Goal: Register for event/course

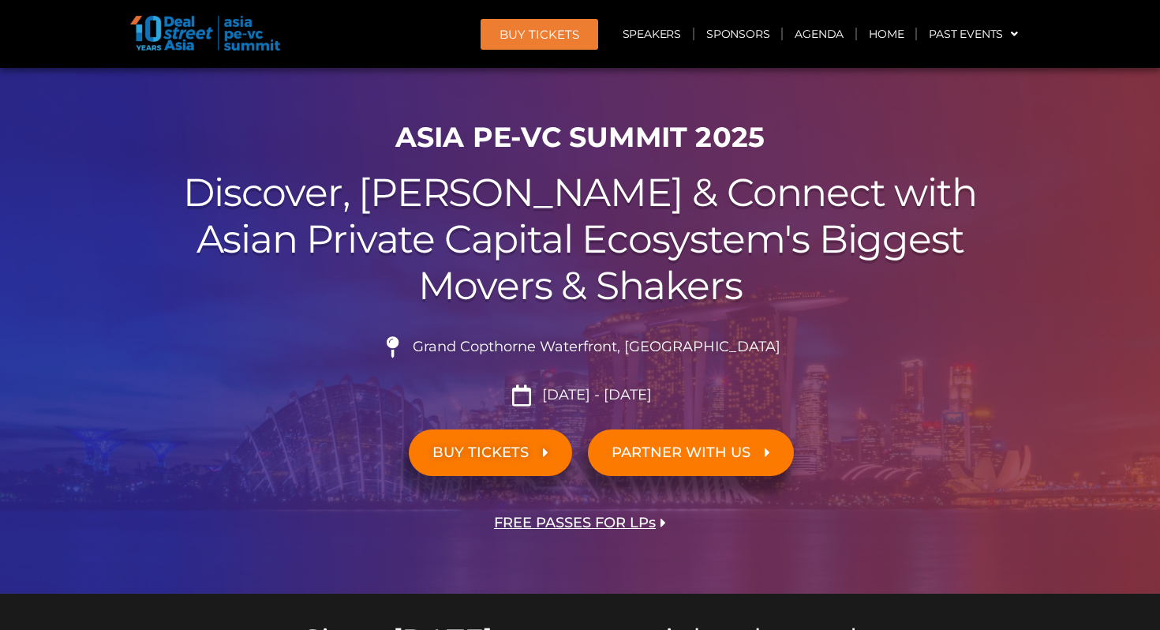
scroll to position [124, 0]
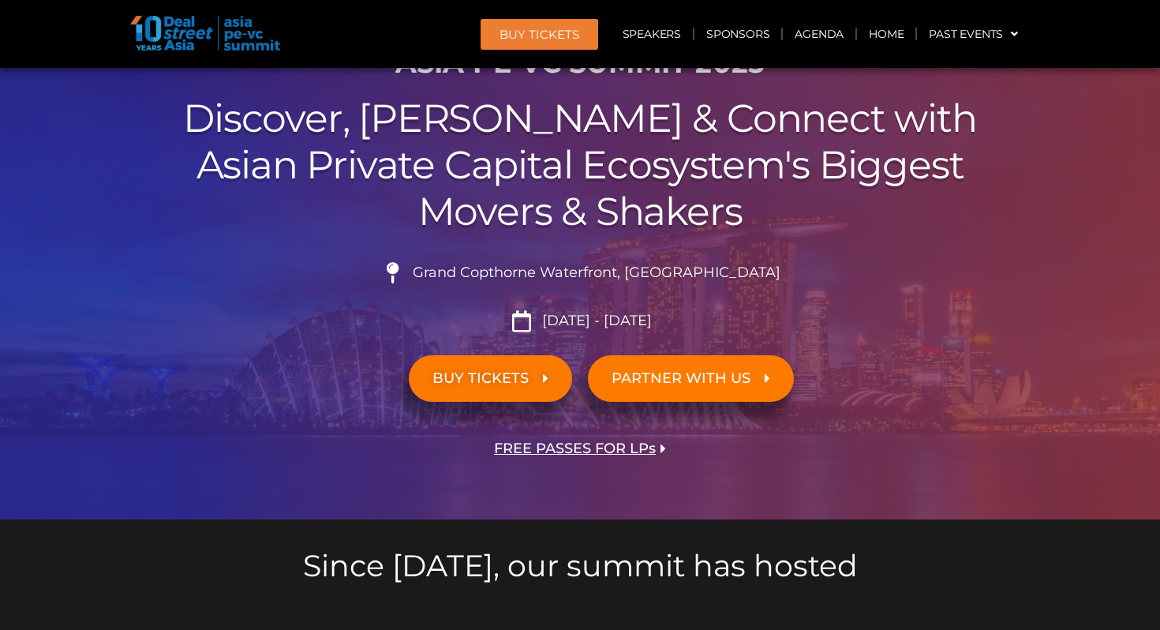
click at [600, 448] on span "FREE PASSES FOR LPs" at bounding box center [575, 448] width 162 height 15
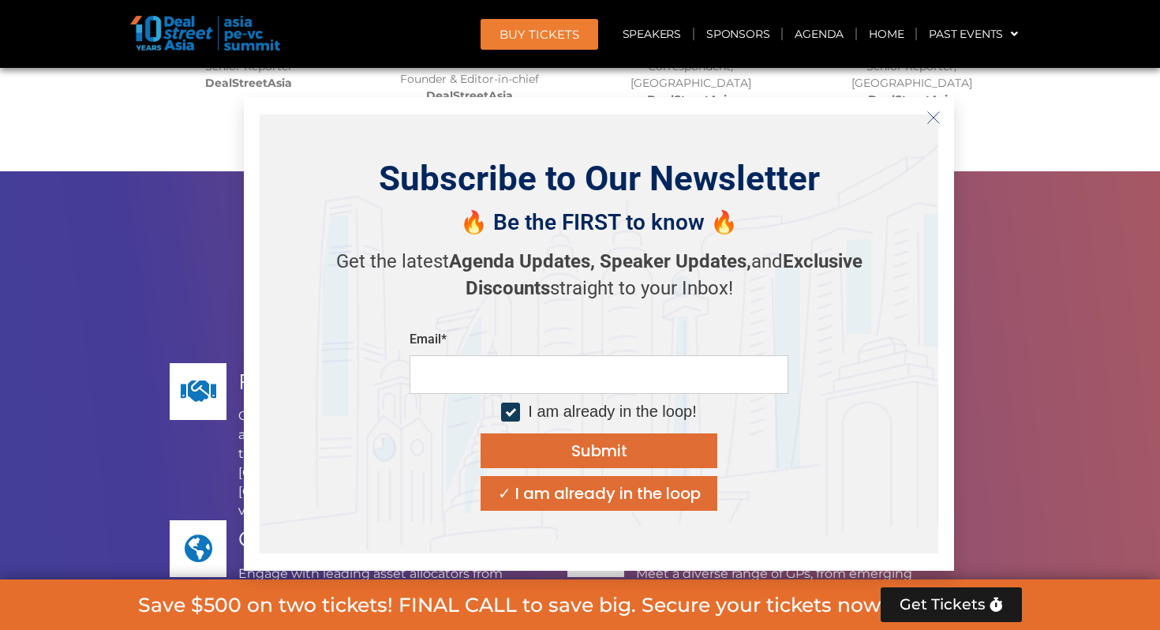
scroll to position [12762, 0]
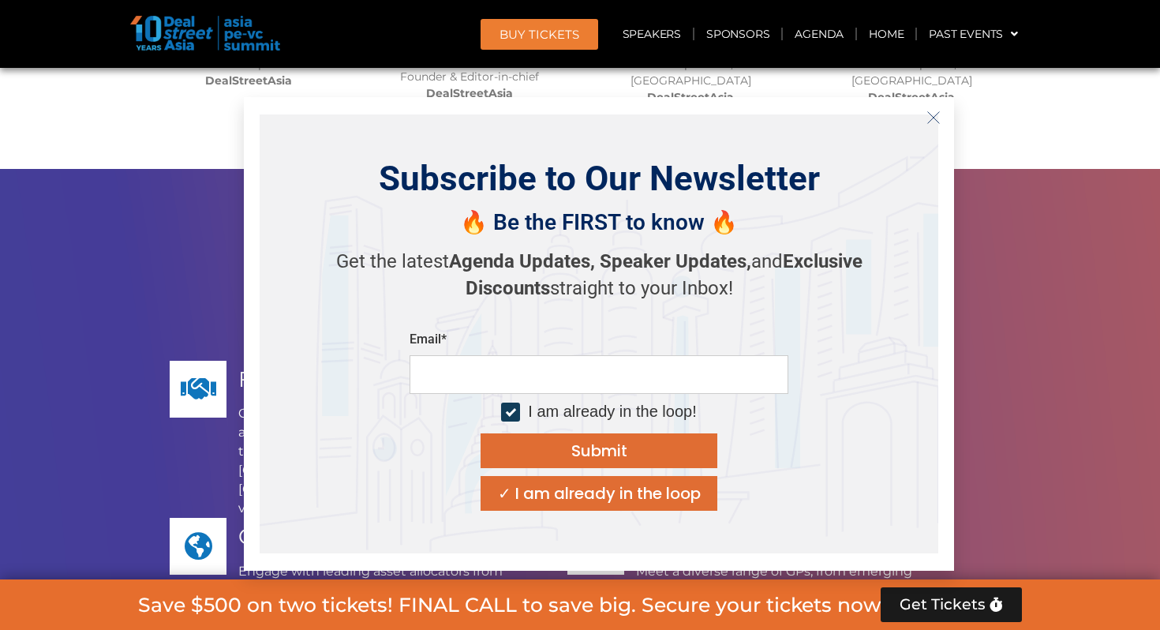
click at [936, 120] on icon "Close" at bounding box center [933, 117] width 14 height 14
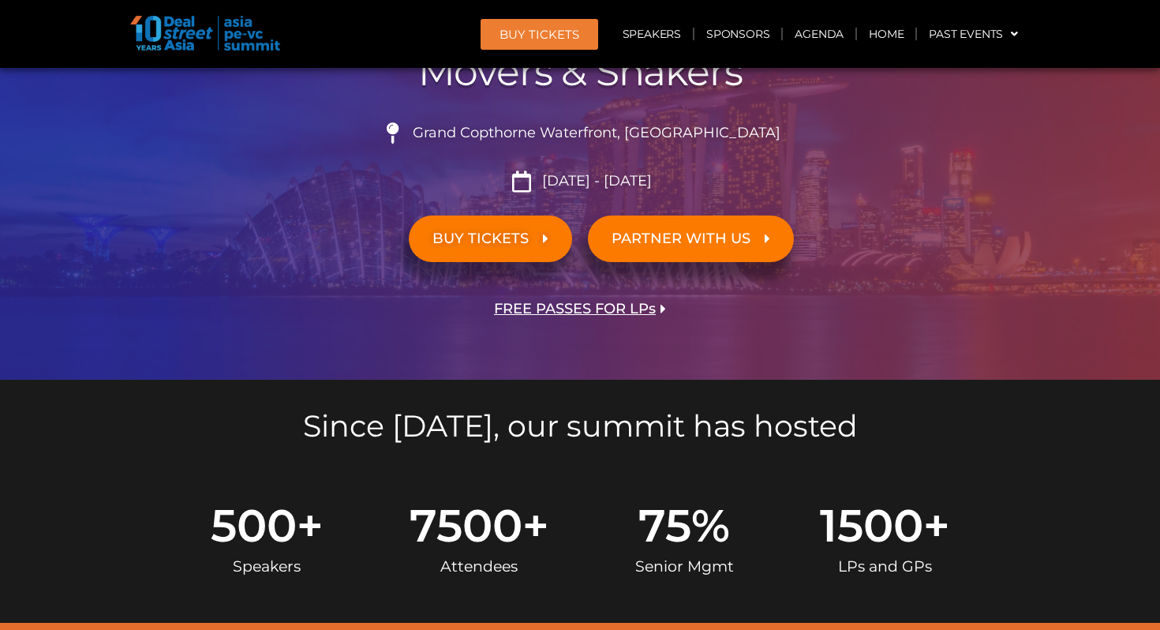
scroll to position [257, 0]
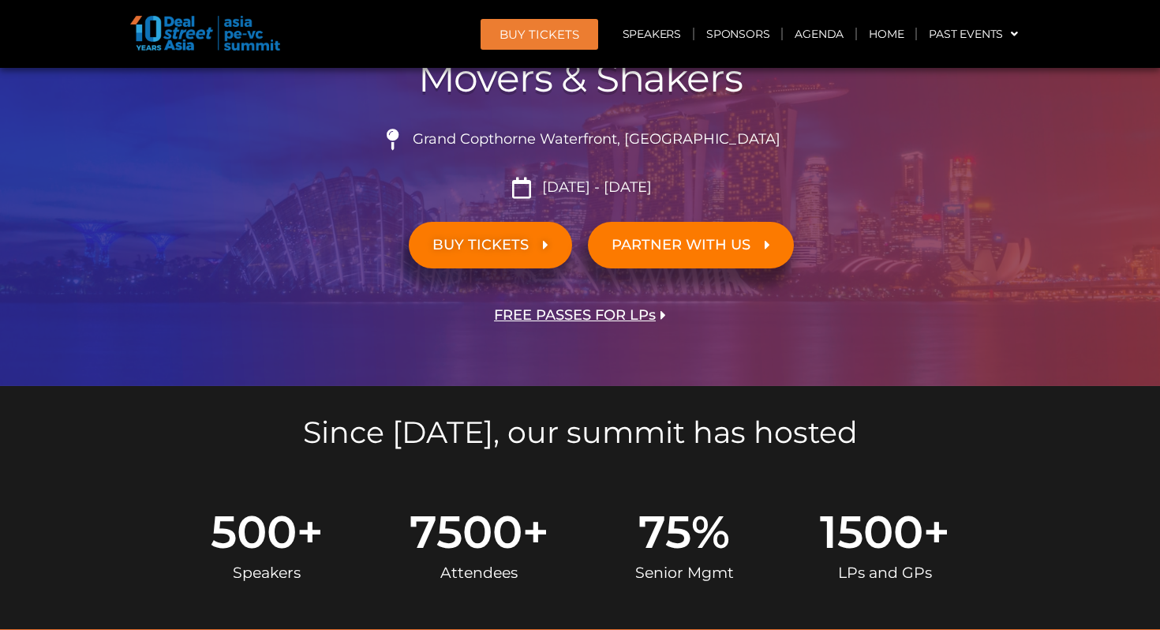
click at [612, 312] on span "FREE PASSES FOR LPs" at bounding box center [575, 315] width 162 height 15
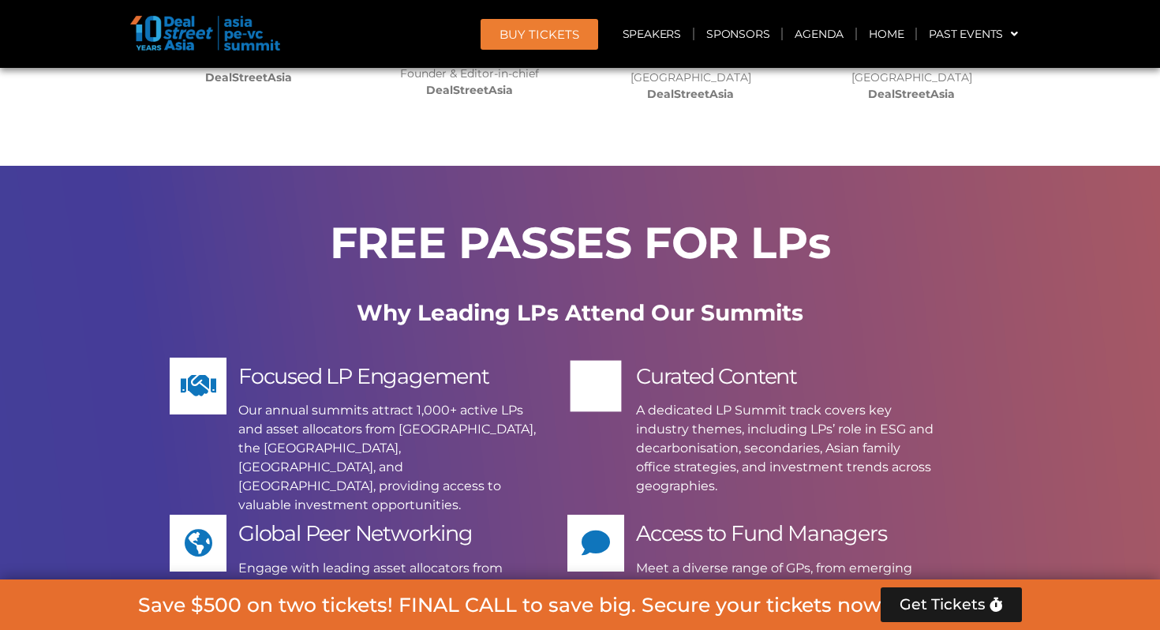
scroll to position [12768, 0]
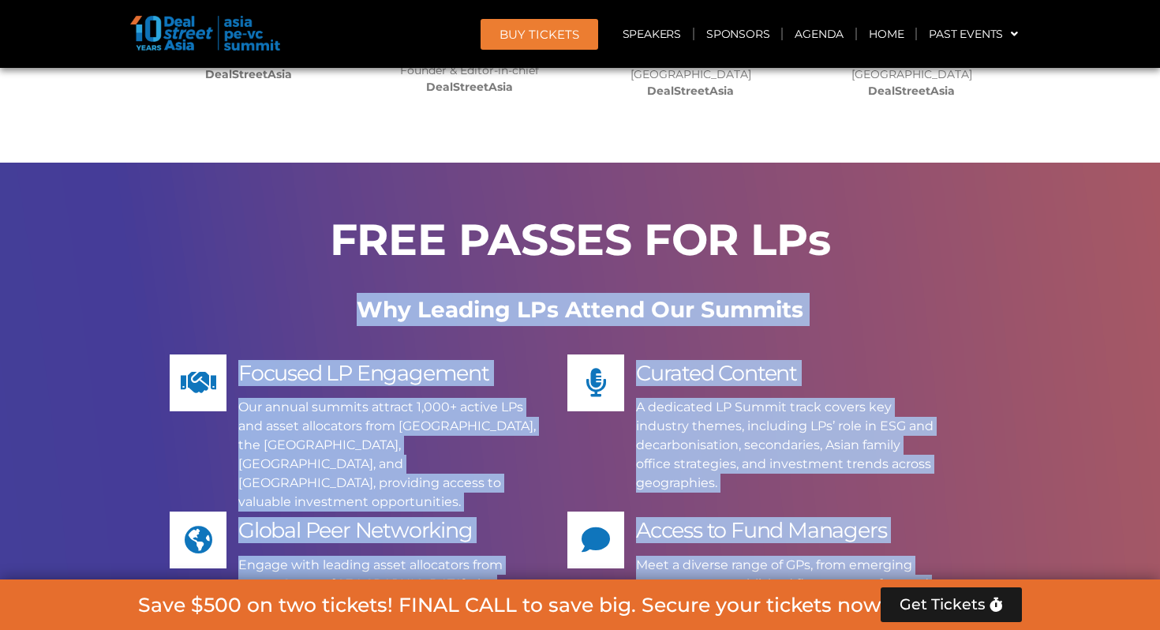
drag, startPoint x: 366, startPoint y: 97, endPoint x: 817, endPoint y: 374, distance: 528.9
click at [817, 374] on div "FREE PASSES FOR LPs Why Leading LPs Attend Our Summits Focused LP Engagement Ou…" at bounding box center [579, 512] width 899 height 698
click at [576, 354] on div "Curated Content A dedicated LP Summit track covers key industry themes, includi…" at bounding box center [750, 423] width 366 height 138
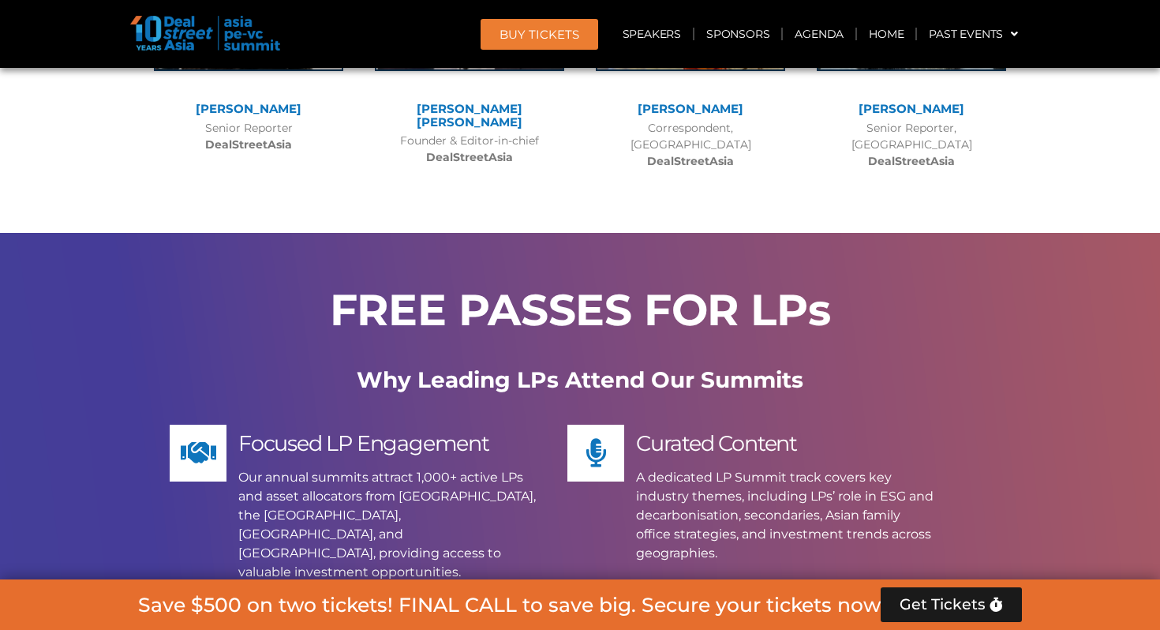
scroll to position [12699, 0]
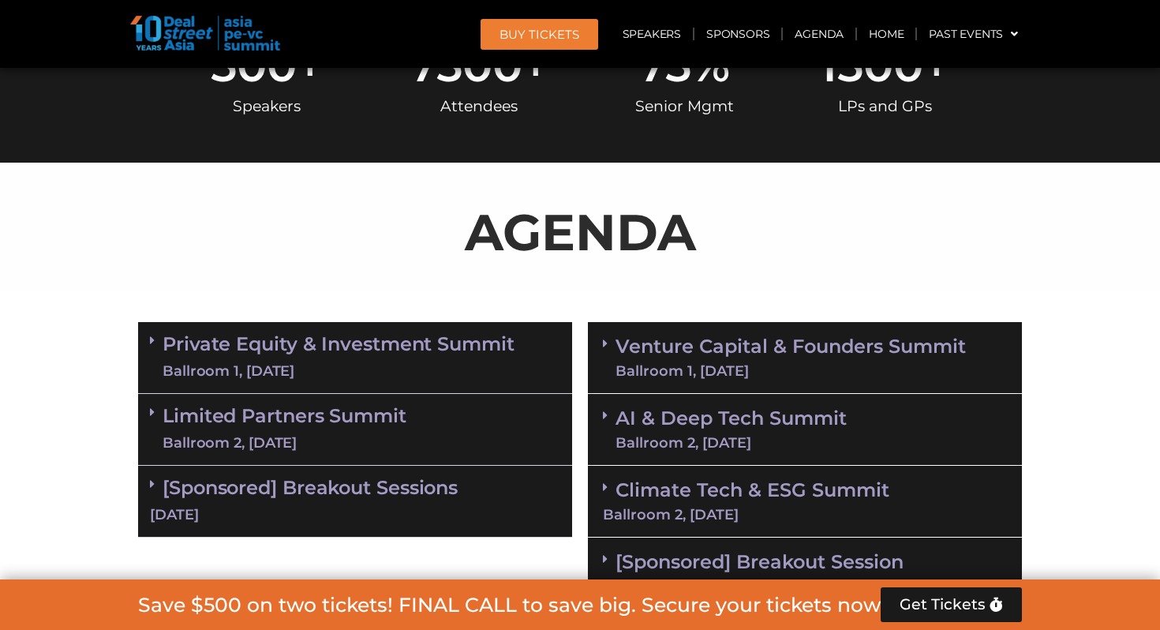
scroll to position [454, 0]
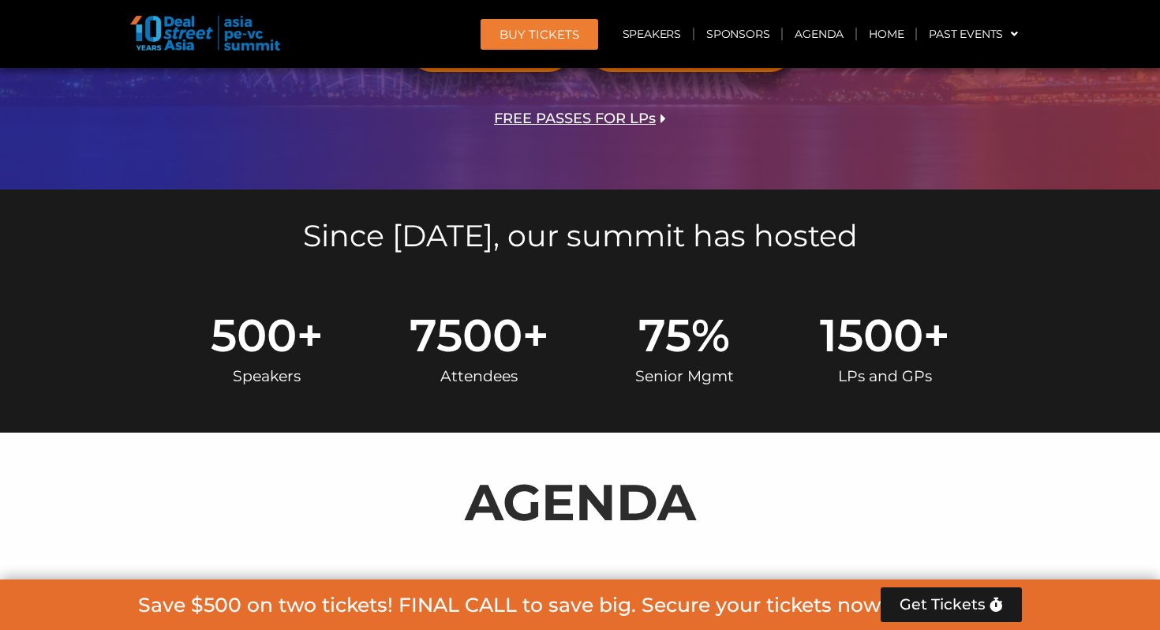
click at [932, 600] on span "Get Tickets" at bounding box center [942, 605] width 86 height 16
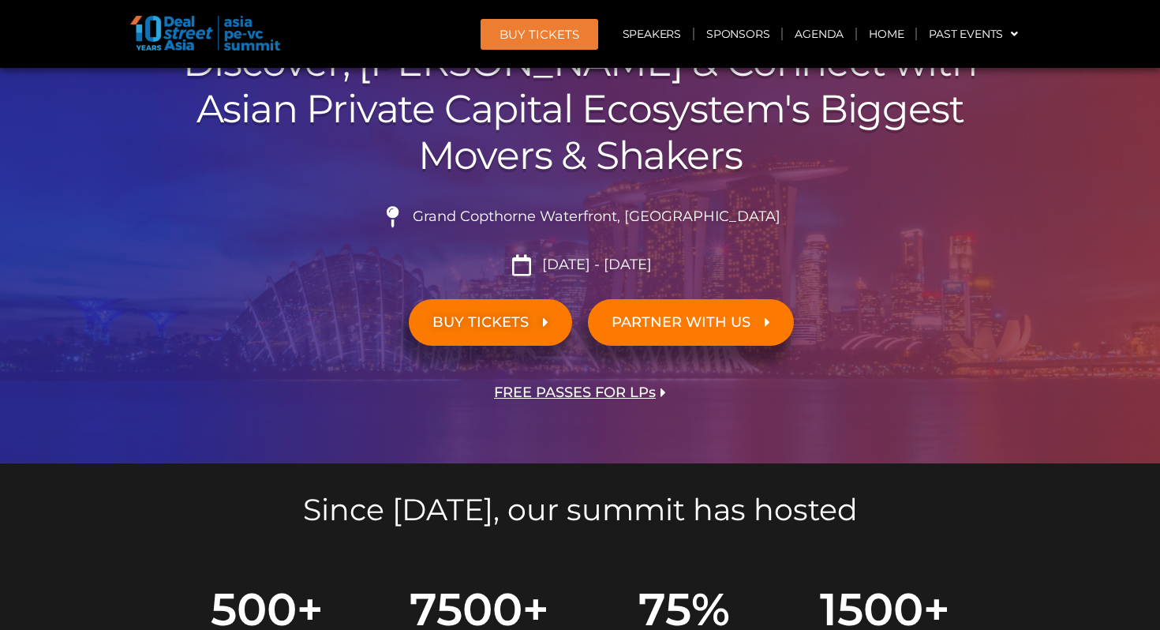
scroll to position [0, 0]
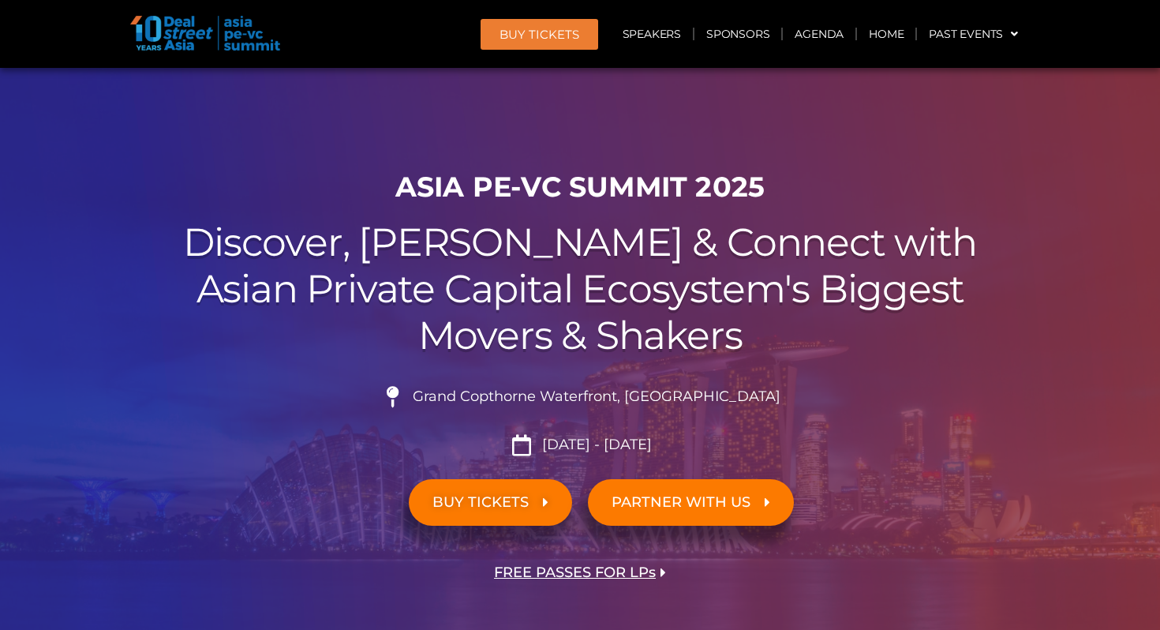
click at [498, 484] on link "BUY TICKETS" at bounding box center [490, 502] width 163 height 47
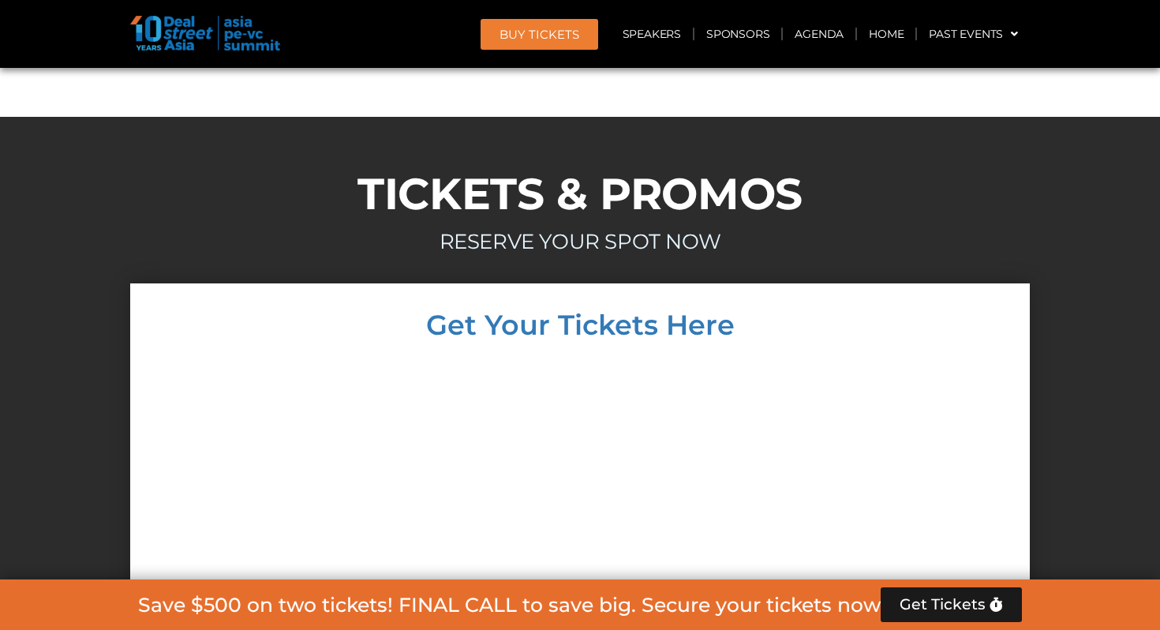
scroll to position [14652, 0]
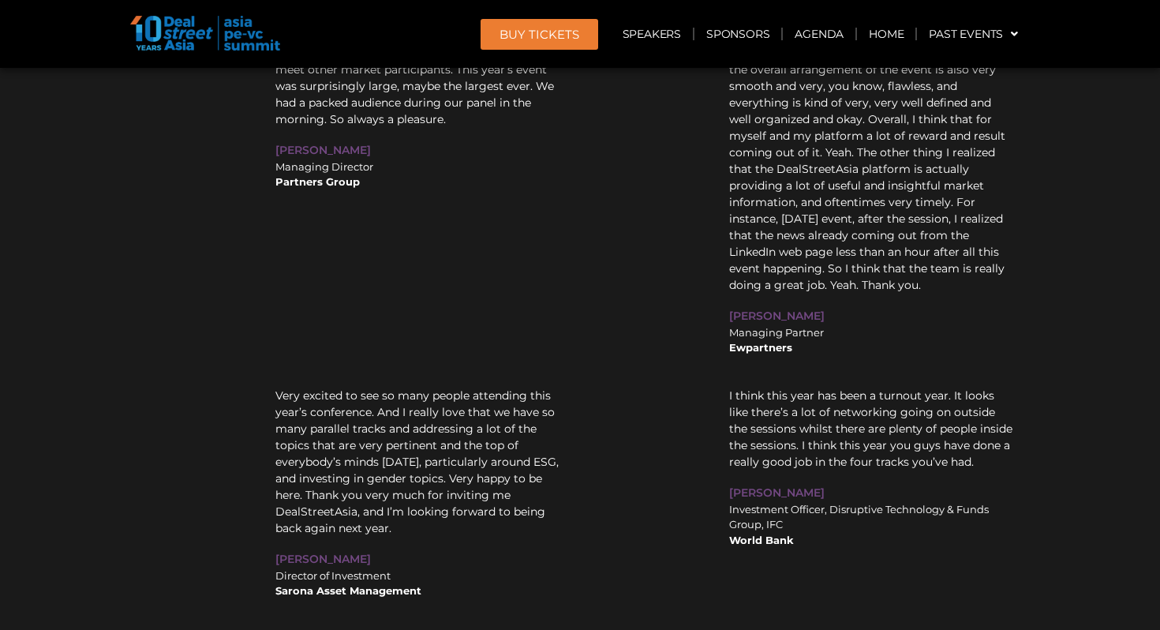
scroll to position [20047, 0]
